Goal: Check status: Check status

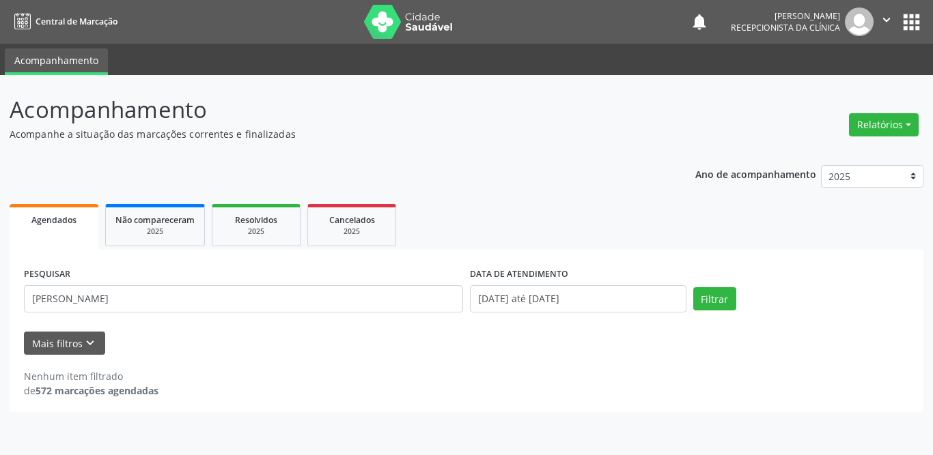
click at [160, 298] on input "[PERSON_NAME]" at bounding box center [243, 298] width 439 height 27
drag, startPoint x: 0, startPoint y: 0, endPoint x: 0, endPoint y: 299, distance: 299.0
click at [0, 299] on div "Acompanhamento Acompanhe a situação das marcações correntes e finalizadas Relat…" at bounding box center [466, 265] width 933 height 380
type input "[PERSON_NAME] do n"
click at [722, 301] on button "Filtrar" at bounding box center [714, 298] width 43 height 23
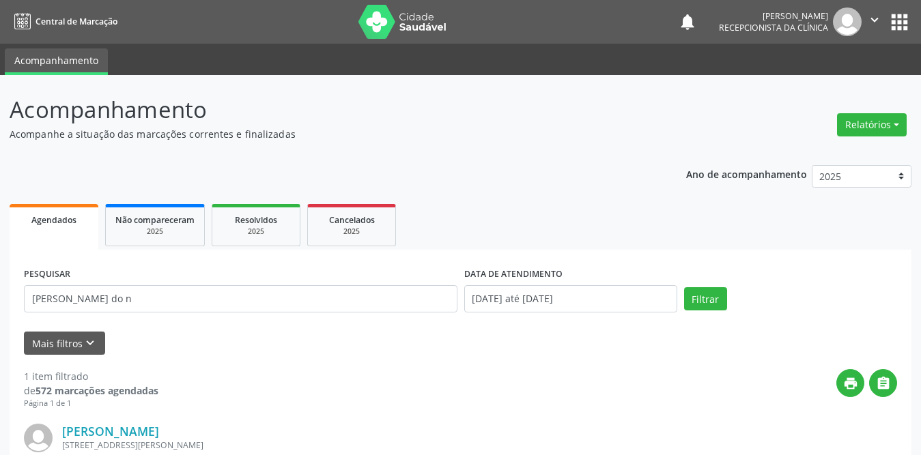
scroll to position [162, 0]
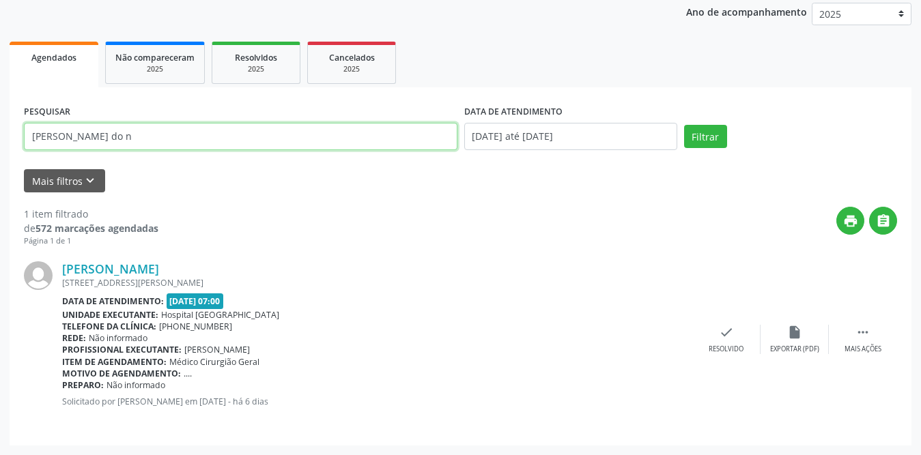
click at [180, 137] on input "[PERSON_NAME] do n" at bounding box center [240, 136] width 433 height 27
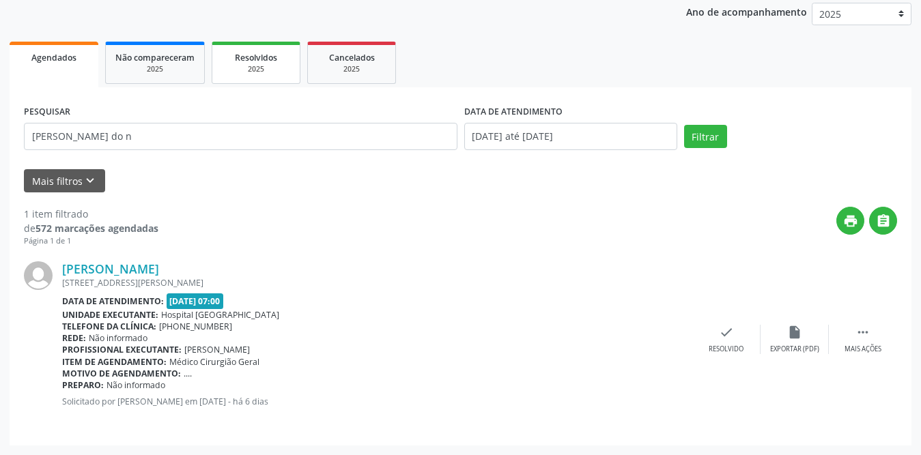
click at [254, 54] on span "Resolvidos" at bounding box center [256, 58] width 42 height 12
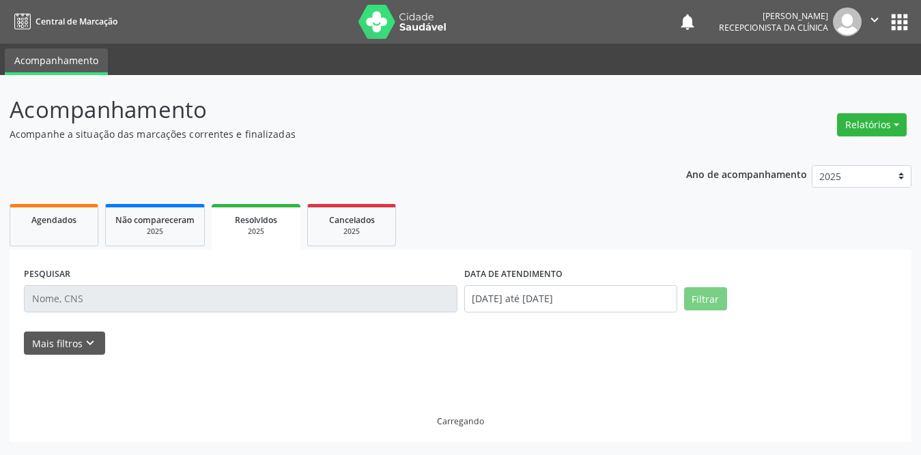
scroll to position [0, 0]
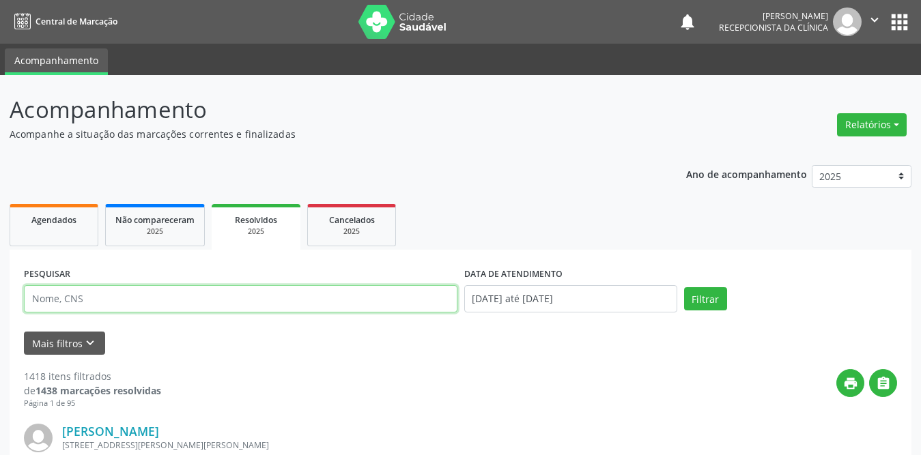
click at [181, 301] on input "text" at bounding box center [240, 298] width 433 height 27
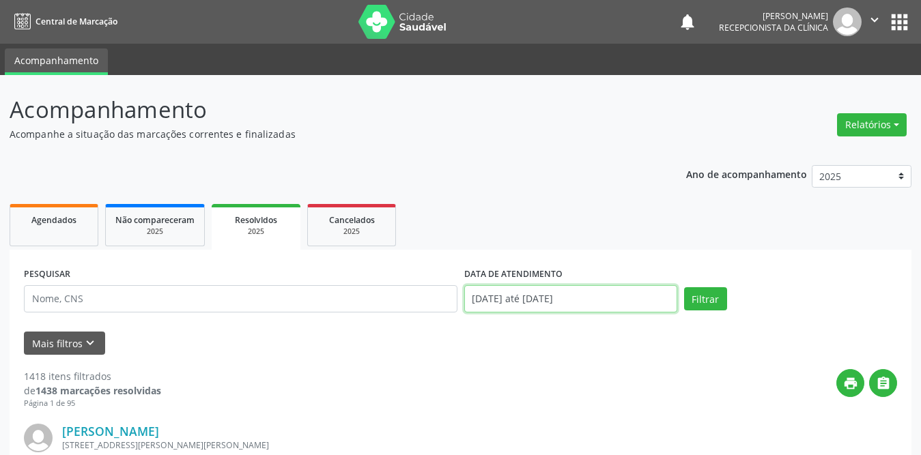
click at [577, 299] on input "[DATE] até [DATE]" at bounding box center [570, 298] width 213 height 27
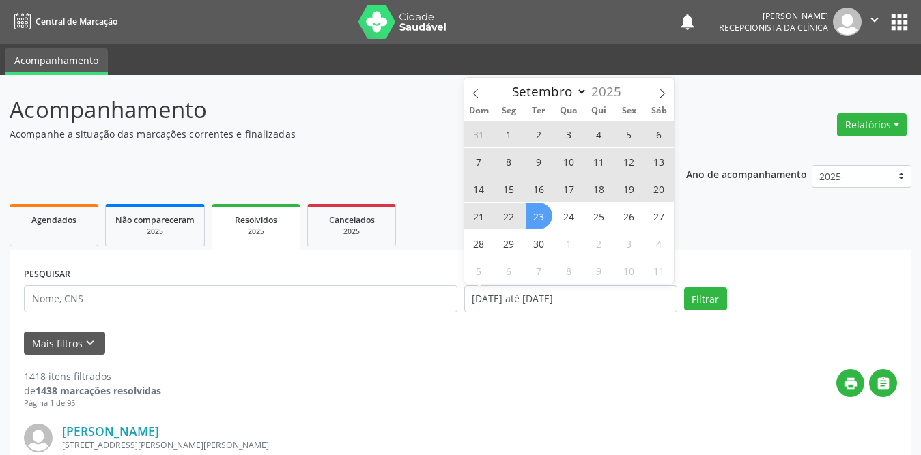
click at [508, 130] on span "1" at bounding box center [509, 134] width 27 height 27
type input "[DATE]"
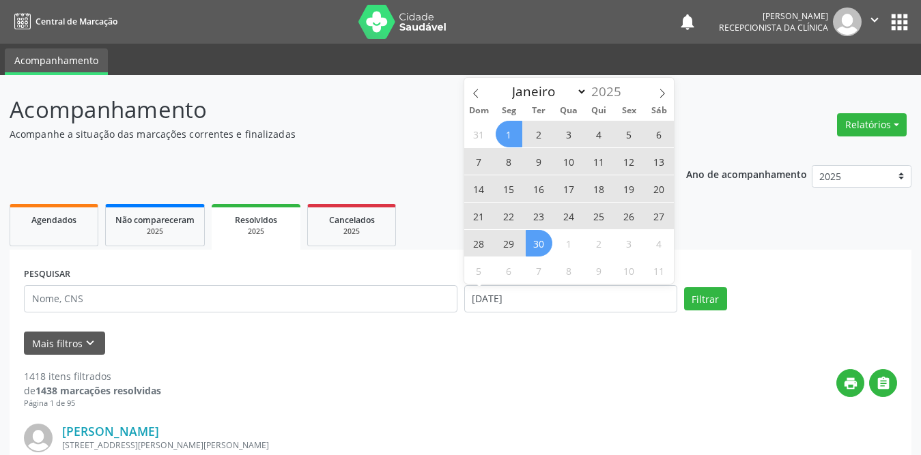
click at [539, 245] on span "30" at bounding box center [539, 243] width 27 height 27
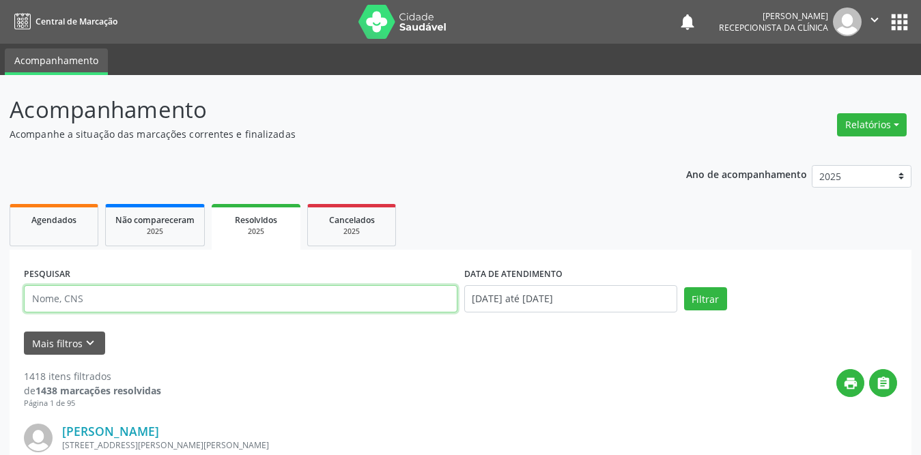
click at [243, 300] on input "text" at bounding box center [240, 298] width 433 height 27
type input "[PERSON_NAME]"
click at [684, 287] on button "Filtrar" at bounding box center [705, 298] width 43 height 23
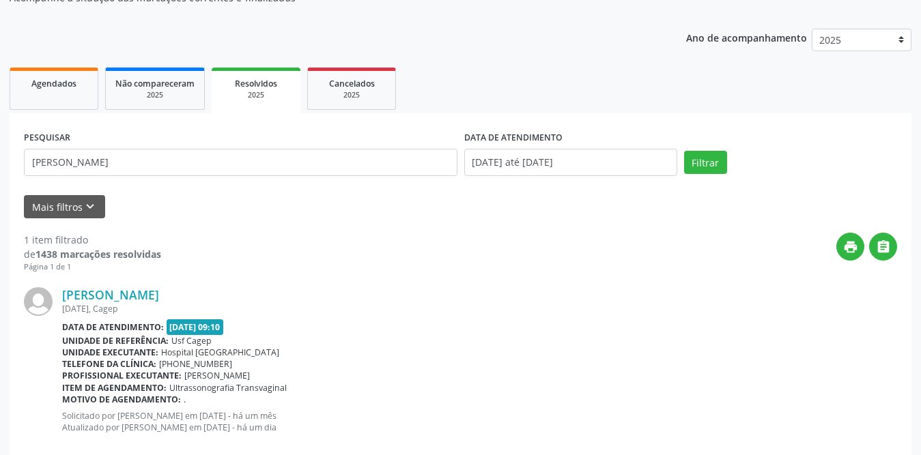
scroll to position [162, 0]
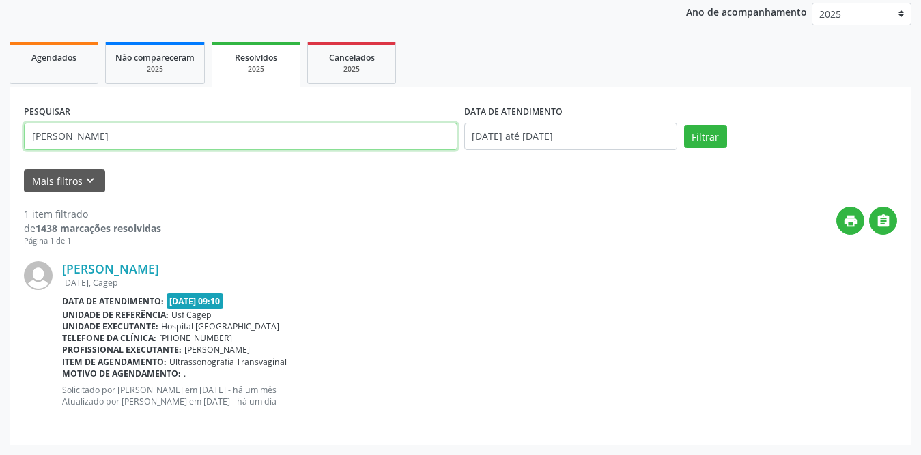
drag, startPoint x: 227, startPoint y: 137, endPoint x: 0, endPoint y: 143, distance: 226.7
click at [0, 143] on div "Acompanhamento Acompanhe a situação das marcações correntes e finalizadas Relat…" at bounding box center [460, 184] width 921 height 543
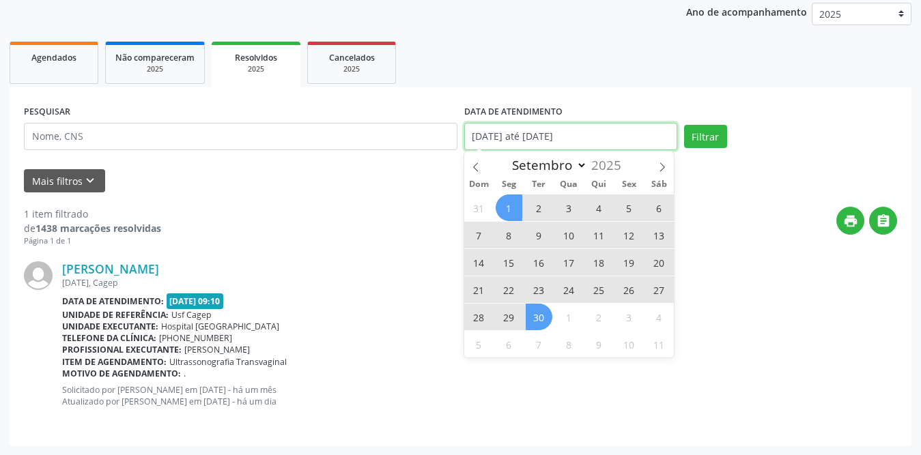
click at [500, 135] on input "[DATE] até [DATE]" at bounding box center [570, 136] width 213 height 27
click at [504, 207] on span "1" at bounding box center [509, 208] width 27 height 27
type input "[DATE]"
click at [545, 317] on span "30" at bounding box center [539, 317] width 27 height 27
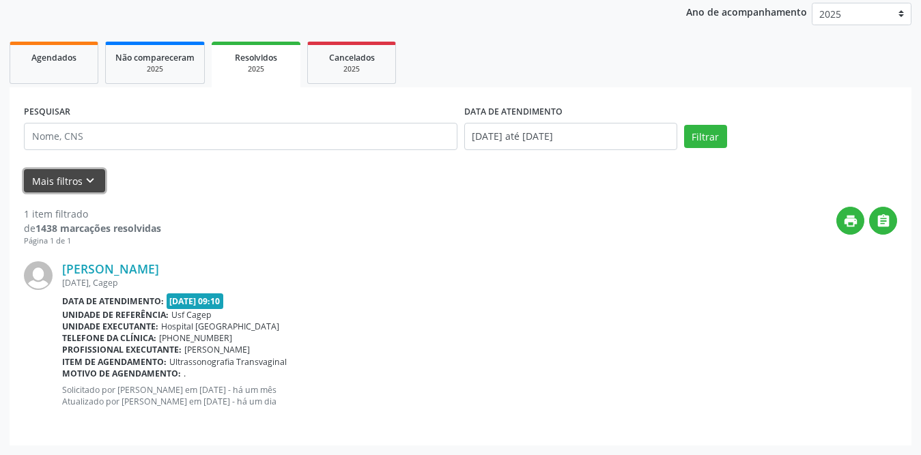
click at [85, 177] on icon "keyboard_arrow_down" at bounding box center [90, 180] width 15 height 15
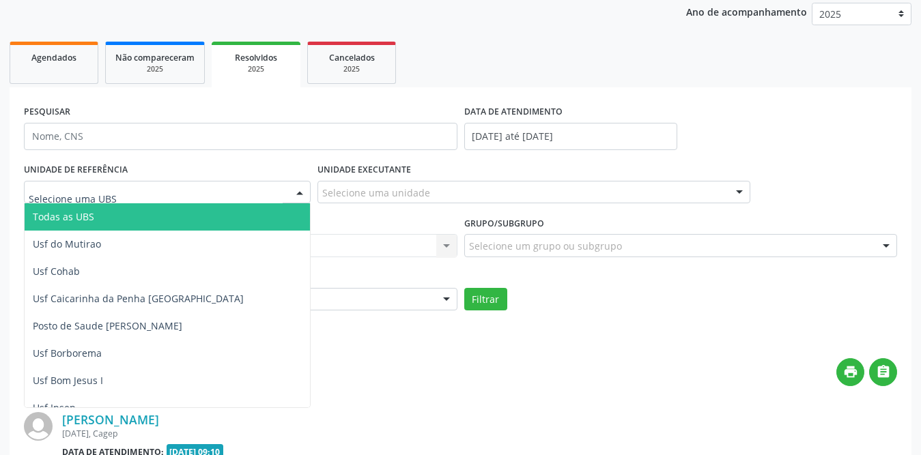
click at [171, 200] on div at bounding box center [167, 192] width 287 height 23
click at [154, 212] on span "Todas as UBS" at bounding box center [192, 216] width 335 height 27
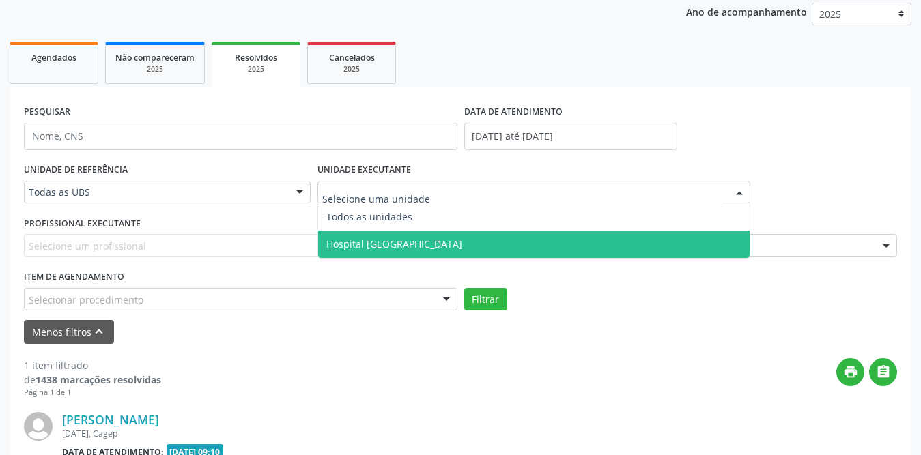
click at [406, 242] on span "Hospital [GEOGRAPHIC_DATA]" at bounding box center [394, 244] width 136 height 13
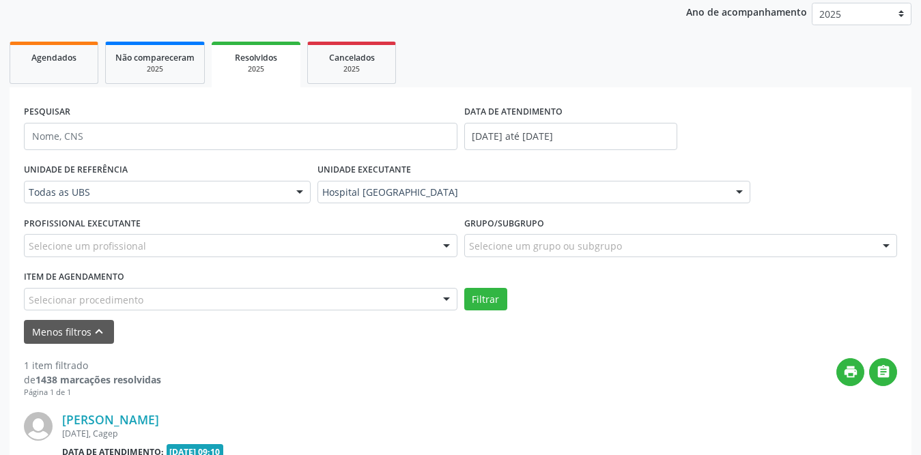
click at [172, 243] on div "Selecione um profissional" at bounding box center [240, 245] width 433 height 23
click at [172, 243] on input "text" at bounding box center [229, 252] width 401 height 27
click at [687, 248] on div "Selecione um grupo ou subgrupo" at bounding box center [680, 245] width 433 height 23
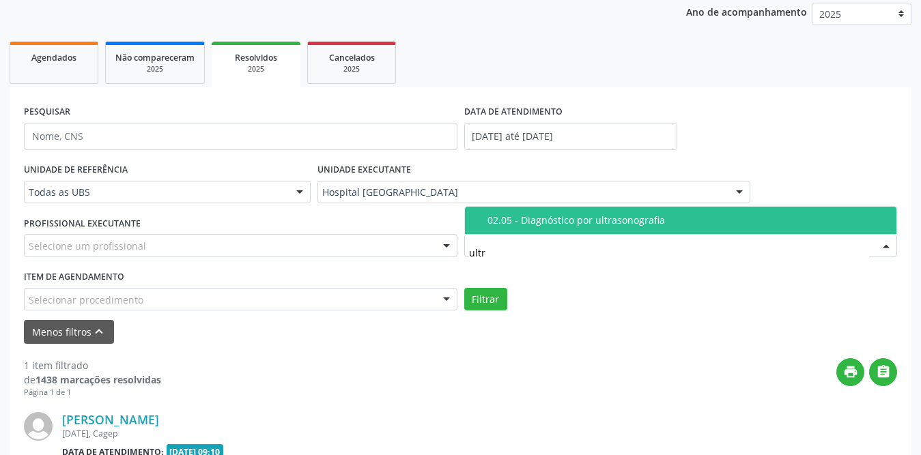
type input "ultra"
click at [687, 222] on div "02.05 - Diagnóstico por ultrasonografia" at bounding box center [687, 220] width 401 height 11
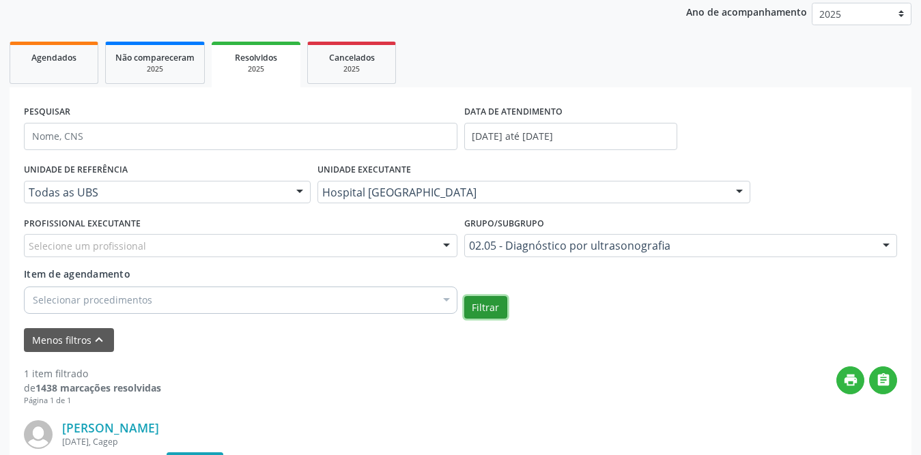
click at [472, 308] on button "Filtrar" at bounding box center [485, 307] width 43 height 23
